Goal: Task Accomplishment & Management: Manage account settings

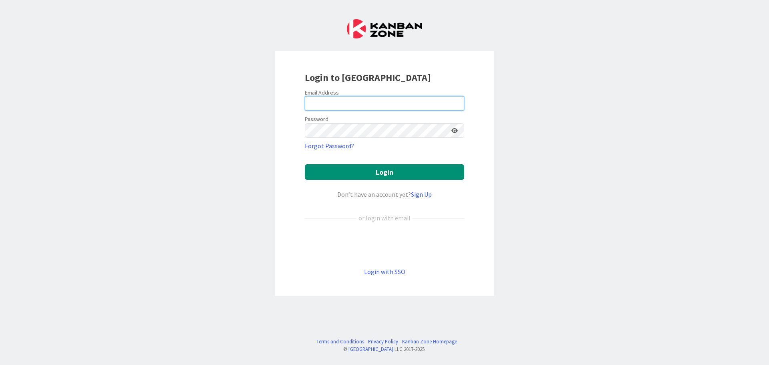
click at [342, 103] on input "email" at bounding box center [384, 103] width 159 height 14
type input "[EMAIL_ADDRESS][DOMAIN_NAME]"
click at [335, 147] on link "Forgot Password?" at bounding box center [329, 146] width 49 height 10
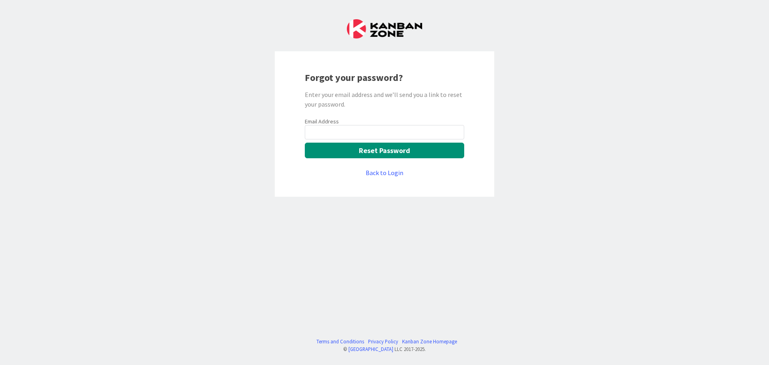
click at [326, 133] on input "email" at bounding box center [384, 132] width 159 height 14
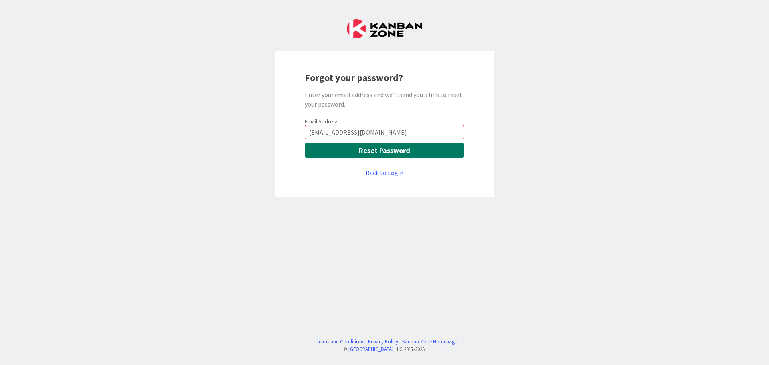
type input "[EMAIL_ADDRESS][DOMAIN_NAME]"
click at [372, 148] on button "Reset Password" at bounding box center [384, 151] width 159 height 16
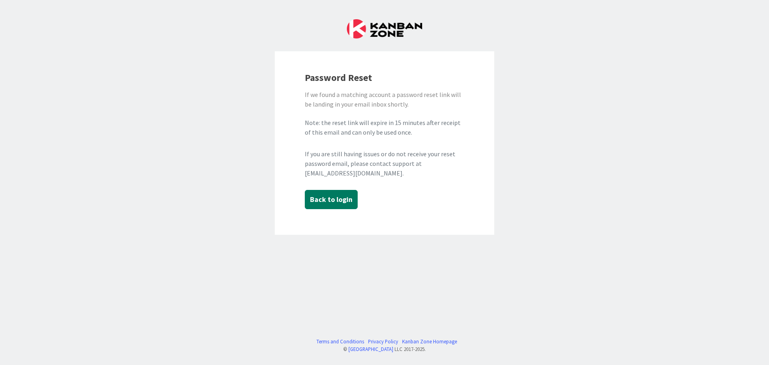
click at [342, 199] on button "Back to login" at bounding box center [331, 199] width 53 height 19
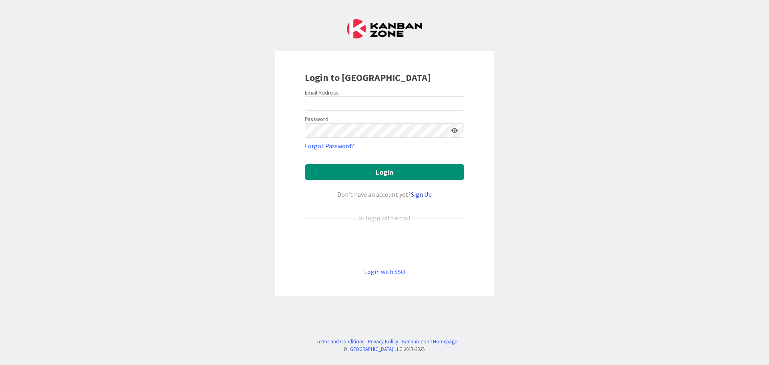
click at [418, 195] on link "Sign Up" at bounding box center [421, 194] width 21 height 8
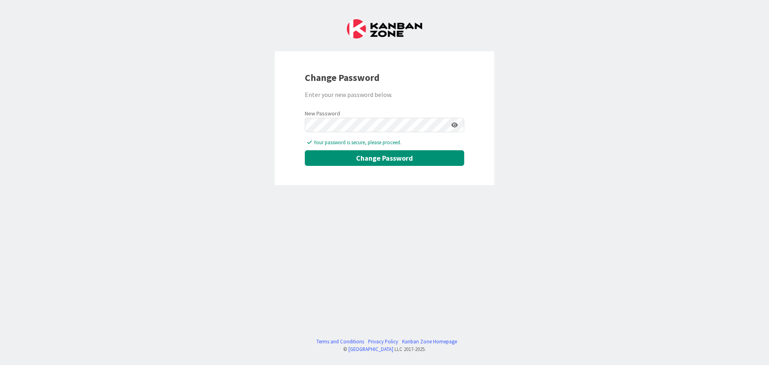
click at [454, 125] on icon at bounding box center [454, 125] width 6 height 6
click at [387, 159] on button "Change Password" at bounding box center [384, 158] width 159 height 16
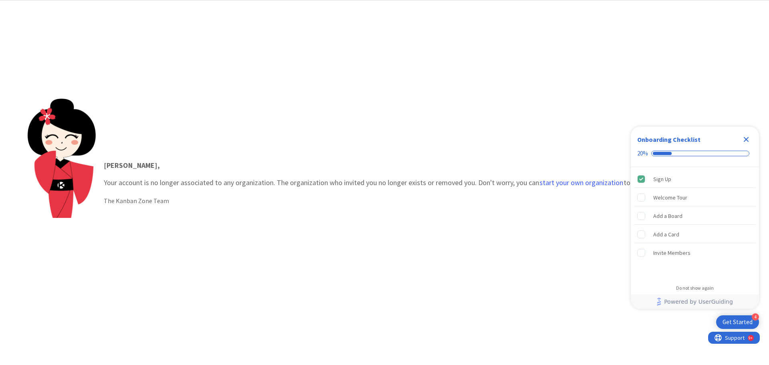
click at [748, 139] on icon "Close Checklist" at bounding box center [746, 140] width 10 height 10
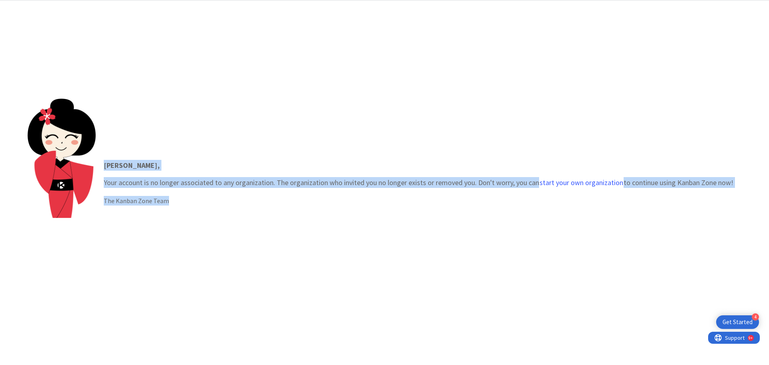
drag, startPoint x: 105, startPoint y: 165, endPoint x: 171, endPoint y: 195, distance: 72.3
click at [171, 195] on div "Barb , Your account is no longer associated to any organization. The organizati…" at bounding box center [419, 183] width 646 height 62
copy div "Barb , Your account is no longer associated to any organization. The organizati…"
